Goal: Task Accomplishment & Management: Complete application form

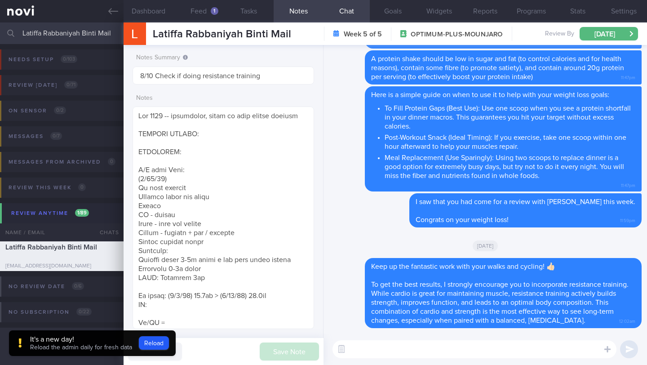
select select "9"
click at [159, 346] on button "Reload" at bounding box center [154, 342] width 30 height 13
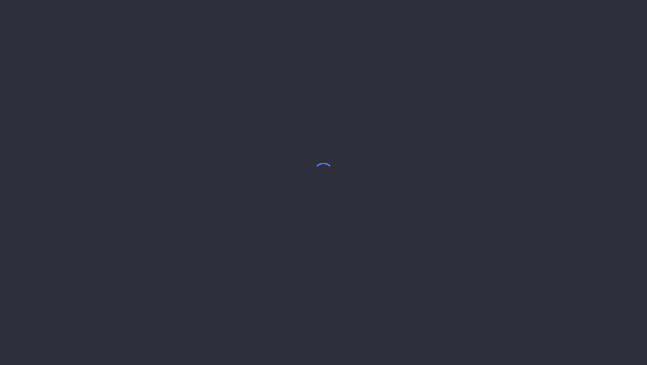
select select "9"
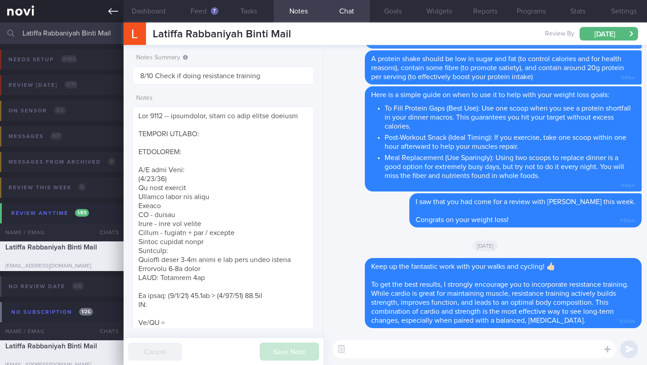
click at [115, 9] on icon at bounding box center [113, 11] width 10 height 10
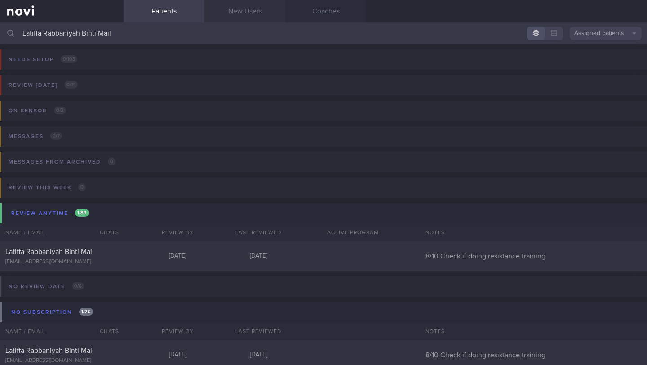
click at [241, 13] on link "New Users" at bounding box center [244, 11] width 81 height 22
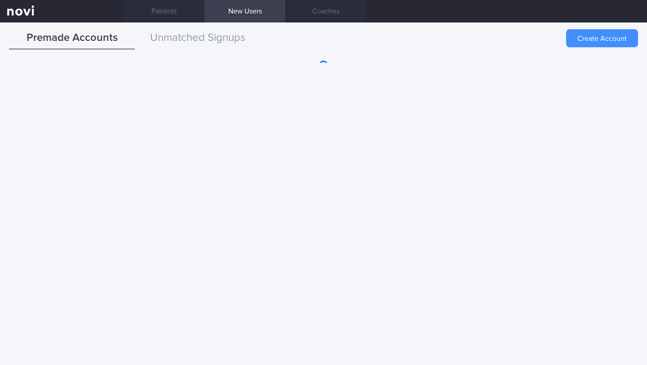
click at [594, 31] on button "Create Account" at bounding box center [602, 38] width 72 height 18
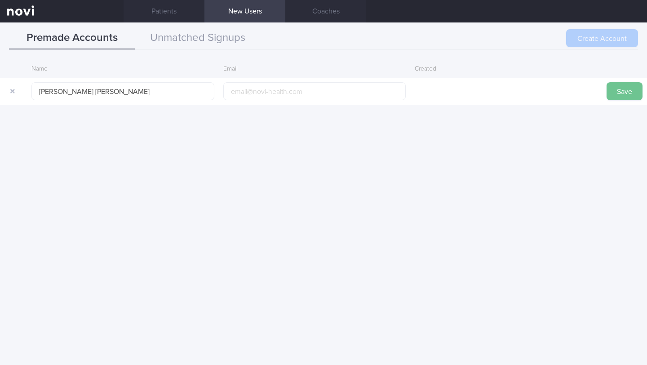
type input "[PERSON_NAME] [PERSON_NAME]"
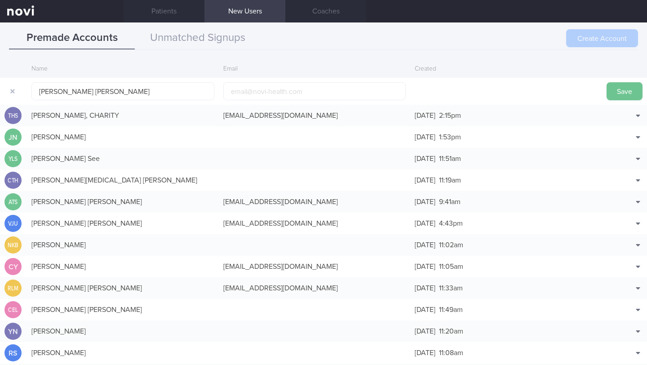
click at [622, 95] on button "Save" at bounding box center [625, 91] width 36 height 18
